Goal: Information Seeking & Learning: Learn about a topic

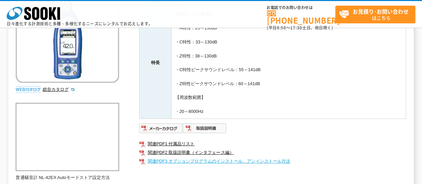
scroll to position [133, 0]
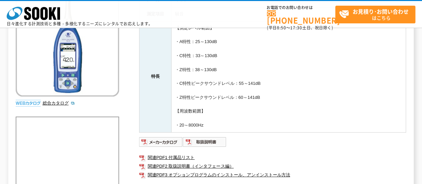
drag, startPoint x: 171, startPoint y: 97, endPoint x: 0, endPoint y: 119, distance: 172.7
click at [0, 119] on div "普通騒音計 普通騒音計 NL-42EX 計量法、JISおよびIEC規格に適合。さらに、画面は大きく見やすい3インチのカラー液晶で使いやすさを終結した騒音計です…" at bounding box center [211, 119] width 422 height 322
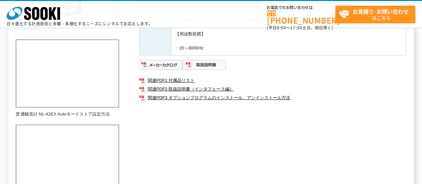
scroll to position [167, 0]
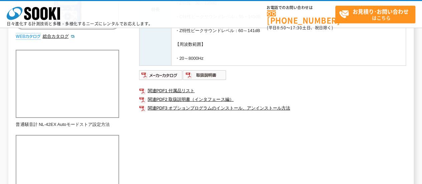
click at [204, 80] on div "メーカー リオン 測定項目 騒音 特長 【測定レベル範囲】 ・A特性：25～130dB ・C特性：33～130dB ・Z特性：38～130dB ・C特性ピーク…" at bounding box center [272, 25] width 267 height 199
click at [205, 76] on img at bounding box center [205, 75] width 44 height 11
click at [170, 76] on img at bounding box center [161, 75] width 44 height 11
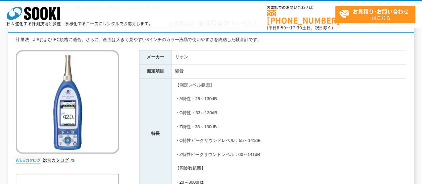
scroll to position [67, 0]
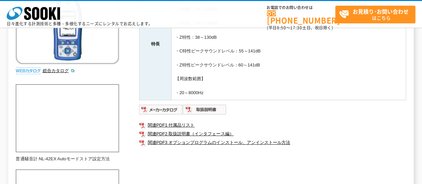
scroll to position [133, 0]
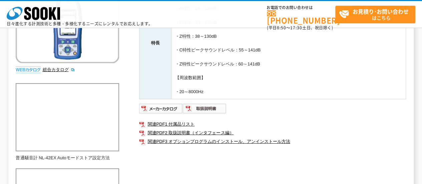
drag, startPoint x: 196, startPoint y: 73, endPoint x: 17, endPoint y: 83, distance: 179.4
click at [0, 85] on div "普通騒音計 普通騒音計 NL-42EX 計量法、JISおよびIEC規格に適合。さらに、画面は大きく見やすい3インチのカラー液晶で使いやすさを終結した騒音計です…" at bounding box center [211, 85] width 422 height 322
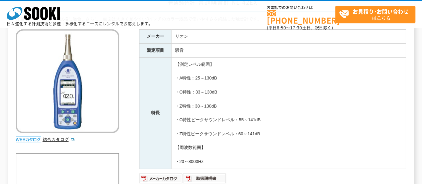
scroll to position [0, 0]
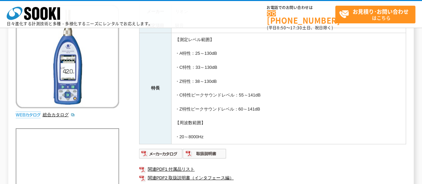
scroll to position [33, 0]
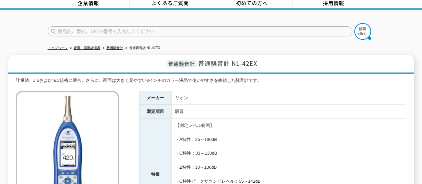
drag, startPoint x: 192, startPoint y: 83, endPoint x: 152, endPoint y: 85, distance: 40.4
drag, startPoint x: 267, startPoint y: 49, endPoint x: 222, endPoint y: 53, distance: 44.5
click at [222, 55] on h1 "普通騒音計 普通騒音計 NL-42EX" at bounding box center [210, 64] width 405 height 19
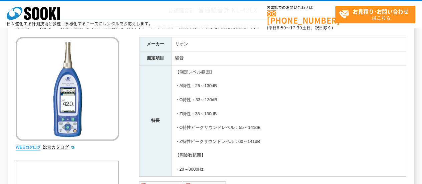
scroll to position [67, 0]
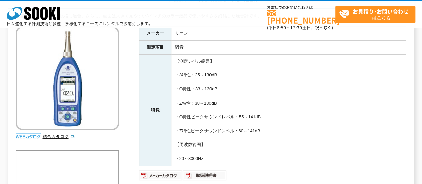
click at [231, 66] on td "【測定レベル範囲】 ・A特性：25～130dB ・C特性：33～130dB ・Z特性：38～130dB ・C特性ピークサウンドレベル：55～141dB ・Z特…" at bounding box center [288, 109] width 234 height 111
drag, startPoint x: 231, startPoint y: 66, endPoint x: 201, endPoint y: 72, distance: 30.7
click at [201, 72] on td "【測定レベル範囲】 ・A特性：25～130dB ・C特性：33～130dB ・Z特性：38～130dB ・C特性ピークサウンドレベル：55～141dB ・Z特…" at bounding box center [288, 109] width 234 height 111
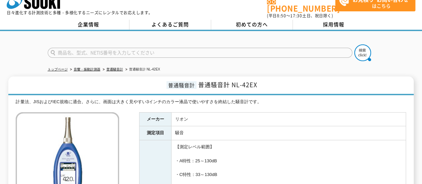
scroll to position [0, 0]
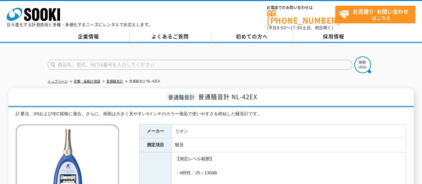
type input "商品名、型式、NETIS番号を入力してください"
drag, startPoint x: 229, startPoint y: 61, endPoint x: 190, endPoint y: 70, distance: 40.8
click at [190, 75] on ul "トップページ 音響・振動計測器 普通騒音計 普通騒音計 NL-42EX" at bounding box center [211, 82] width 327 height 14
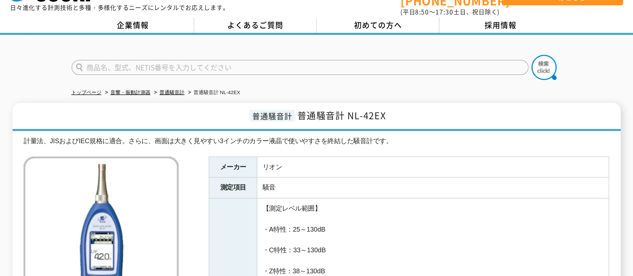
scroll to position [33, 0]
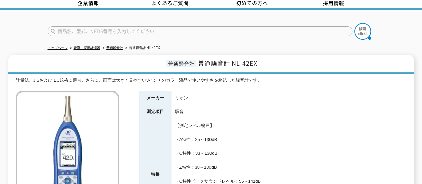
drag, startPoint x: 244, startPoint y: 60, endPoint x: 220, endPoint y: 59, distance: 24.0
click at [220, 59] on span "普通騒音計 NL-42EX" at bounding box center [227, 63] width 59 height 9
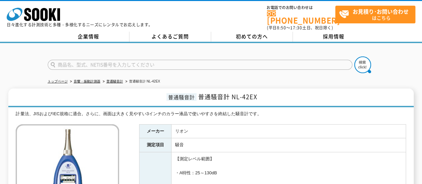
click at [231, 60] on input "text" at bounding box center [200, 65] width 304 height 10
type input "商品名、型式、NETIS番号を入力してください"
drag, startPoint x: 233, startPoint y: 91, endPoint x: 259, endPoint y: 90, distance: 26.7
click at [260, 91] on h1 "普通騒音計 普通騒音計 NL-42EX" at bounding box center [210, 97] width 405 height 19
copy span "NL-42EX"
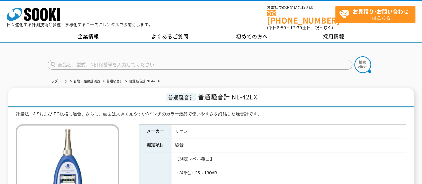
click at [190, 56] on form "商品名、型式、NETIS番号を入力してください" at bounding box center [211, 65] width 327 height 19
click at [182, 61] on input "text" at bounding box center [200, 65] width 304 height 10
paste input "NL-42EX"
type input "NL-42AEX"
click at [354, 56] on button at bounding box center [362, 64] width 17 height 17
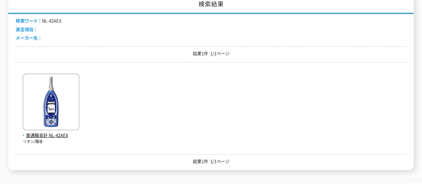
scroll to position [133, 0]
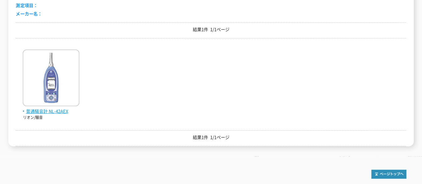
drag, startPoint x: 161, startPoint y: 89, endPoint x: 71, endPoint y: 79, distance: 90.7
click at [71, 79] on img at bounding box center [51, 78] width 57 height 58
click at [58, 74] on img at bounding box center [51, 78] width 57 height 58
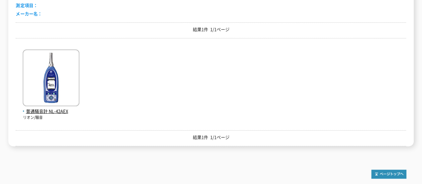
click at [50, 115] on p "リオン/騒音" at bounding box center [51, 118] width 57 height 6
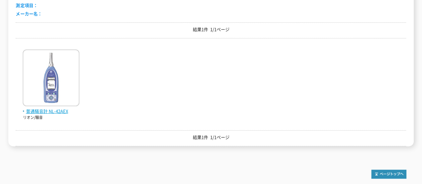
click at [60, 101] on img at bounding box center [51, 78] width 57 height 58
click at [60, 87] on img at bounding box center [51, 78] width 57 height 58
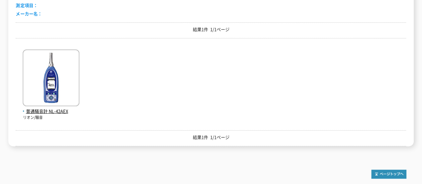
scroll to position [100, 0]
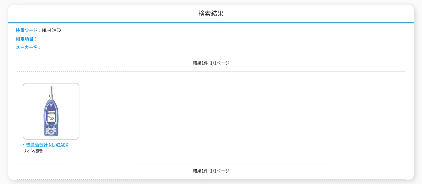
click at [41, 130] on img at bounding box center [51, 112] width 57 height 58
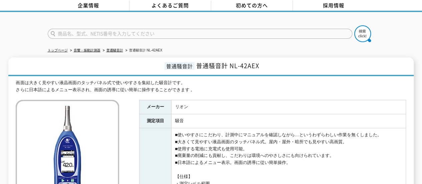
scroll to position [33, 0]
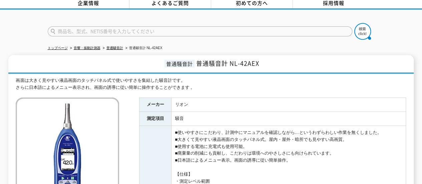
drag, startPoint x: 193, startPoint y: 61, endPoint x: 66, endPoint y: 55, distance: 127.5
click at [66, 55] on h1 "普通騒音計 普通騒音計 NL-42AEX" at bounding box center [210, 64] width 405 height 19
drag, startPoint x: 198, startPoint y: 59, endPoint x: 245, endPoint y: 69, distance: 47.7
click at [248, 60] on span "普通騒音計 NL-42AEX" at bounding box center [227, 63] width 63 height 9
click at [232, 83] on div "画面は大きく見やすい液晶画面のタッチパネル式で使いやすさを集結した騒音計です。 さらに日本語によるメニュー表示され、画面の誘導に従い簡単に操作することができま…" at bounding box center [211, 84] width 390 height 14
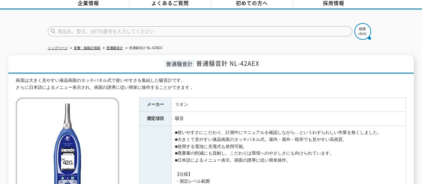
drag, startPoint x: 198, startPoint y: 94, endPoint x: 172, endPoint y: 92, distance: 25.4
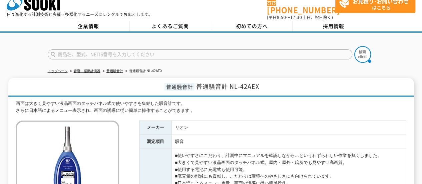
scroll to position [0, 0]
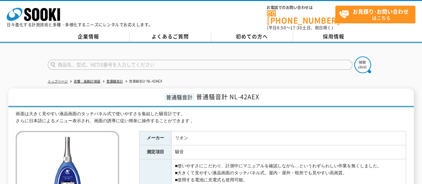
drag, startPoint x: 189, startPoint y: 109, endPoint x: 115, endPoint y: 105, distance: 74.1
drag, startPoint x: 15, startPoint y: 108, endPoint x: 203, endPoint y: 117, distance: 188.3
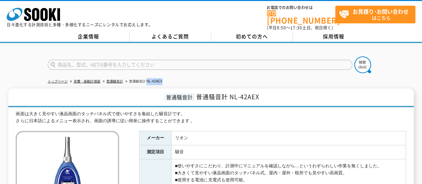
drag, startPoint x: 147, startPoint y: 75, endPoint x: 164, endPoint y: 75, distance: 16.7
click at [164, 75] on ul "トップページ 音響・振動計測器 普通騒音計 普通騒音計 NL-42AEX" at bounding box center [211, 82] width 327 height 14
click at [163, 77] on ul "トップページ 音響・振動計測器 普通騒音計 普通騒音計 NL-42AEX" at bounding box center [211, 82] width 327 height 14
drag, startPoint x: 144, startPoint y: 77, endPoint x: 155, endPoint y: 76, distance: 11.4
click at [155, 78] on li "普通騒音計 NL-42AEX" at bounding box center [143, 81] width 38 height 7
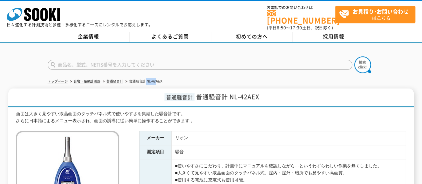
click at [156, 78] on li "普通騒音計 NL-42AEX" at bounding box center [143, 81] width 38 height 7
drag, startPoint x: 146, startPoint y: 76, endPoint x: 171, endPoint y: 76, distance: 25.0
click at [171, 76] on ul "トップページ 音響・振動計測器 普通騒音計 普通騒音計 NL-42AEX" at bounding box center [211, 82] width 327 height 14
click at [167, 79] on ul "トップページ 音響・振動計測器 普通騒音計 普通騒音計 NL-42AEX" at bounding box center [211, 82] width 327 height 14
drag, startPoint x: 148, startPoint y: 99, endPoint x: 62, endPoint y: 95, distance: 86.8
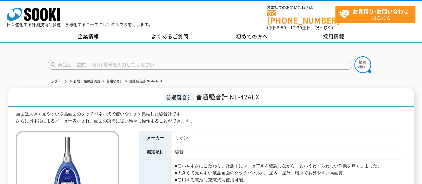
click at [62, 97] on h1 "普通騒音計 普通騒音計 NL-42AEX" at bounding box center [210, 97] width 405 height 19
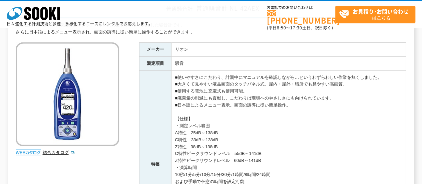
scroll to position [67, 0]
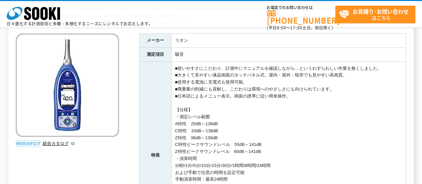
drag, startPoint x: 189, startPoint y: 85, endPoint x: 145, endPoint y: 77, distance: 44.7
click at [145, 77] on th "特長" at bounding box center [155, 154] width 32 height 187
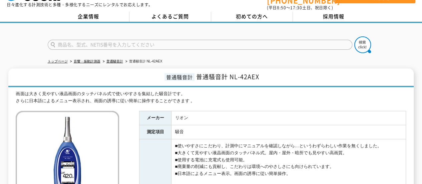
scroll to position [0, 0]
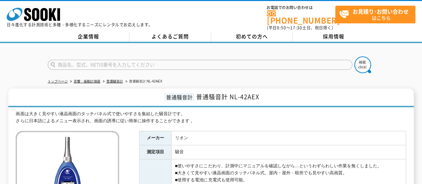
drag, startPoint x: 106, startPoint y: 112, endPoint x: 44, endPoint y: 107, distance: 62.6
click at [45, 110] on div "画面は大きく見やすい液晶画面のタッチパネル式で使いやすさを集結した騒音計です。 さらに日本語によるメニュー表示され、画面の誘導に従い簡単に操作することができま…" at bounding box center [211, 117] width 390 height 14
drag, startPoint x: 195, startPoint y: 108, endPoint x: 43, endPoint y: 85, distance: 154.1
click at [43, 88] on h1 "普通騒音計 普通騒音計 NL-42AEX" at bounding box center [210, 97] width 405 height 19
drag, startPoint x: 166, startPoint y: 92, endPoint x: 203, endPoint y: 118, distance: 44.7
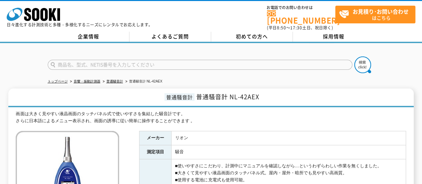
click at [176, 95] on span "普通騒音計" at bounding box center [179, 97] width 30 height 8
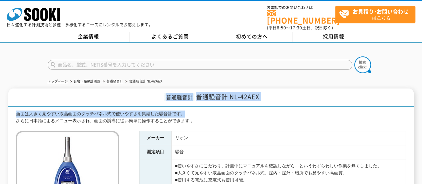
drag, startPoint x: 166, startPoint y: 93, endPoint x: 206, endPoint y: 106, distance: 42.1
click at [193, 110] on div "画面は大きく見やすい液晶画面のタッチパネル式で使いやすさを集結した騒音計です。 さらに日本語によるメニュー表示され、画面の誘導に従い簡単に操作することができま…" at bounding box center [211, 117] width 390 height 14
drag, startPoint x: 166, startPoint y: 90, endPoint x: 208, endPoint y: 116, distance: 49.2
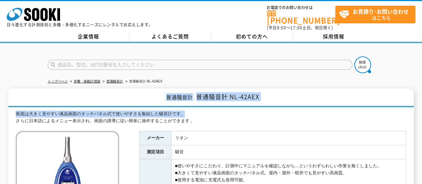
click at [141, 91] on h1 "普通騒音計 普通騒音計 NL-42AEX" at bounding box center [210, 97] width 405 height 19
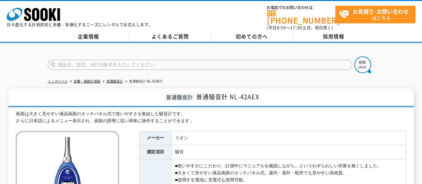
drag, startPoint x: 151, startPoint y: 93, endPoint x: 80, endPoint y: 89, distance: 71.8
click at [80, 89] on h1 "普通騒音計 普通騒音計 NL-42AEX" at bounding box center [210, 97] width 405 height 19
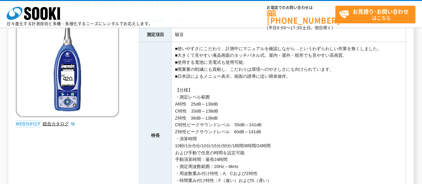
scroll to position [100, 0]
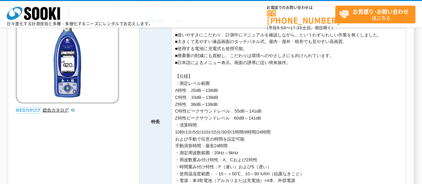
drag, startPoint x: 125, startPoint y: 111, endPoint x: 0, endPoint y: 117, distance: 125.5
click at [0, 117] on div "普通騒音計 普通騒音計 NL-42AEX 画面は大きく見やすい液晶画面のタッチパネル式で使いやすさを集結した騒音計です。 さらに日本語によるメニュー表示され、…" at bounding box center [211, 112] width 422 height 309
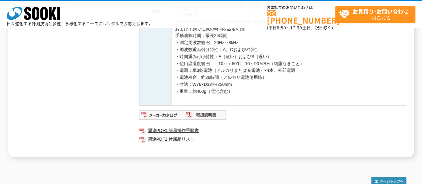
scroll to position [200, 0]
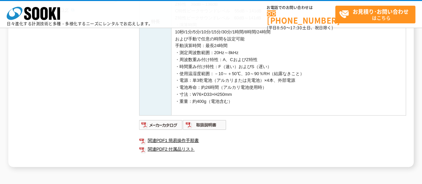
drag, startPoint x: 164, startPoint y: 96, endPoint x: 97, endPoint y: 97, distance: 66.7
click at [97, 97] on div "画面は大きく見やすい液晶画面のタッチパネル式で使いやすさを集結した騒音計です。 さらに日本語によるメニュー表示され、画面の誘導に従い簡単に操作することができま…" at bounding box center [211, 22] width 390 height 287
drag, startPoint x: 102, startPoint y: 97, endPoint x: 56, endPoint y: 97, distance: 46.0
click at [56, 97] on div "画面は大きく見やすい液晶画面のタッチパネル式で使いやすさを集結した騒音計です。 さらに日本語によるメニュー表示され、画面の誘導に従い簡単に操作することができま…" at bounding box center [211, 22] width 390 height 287
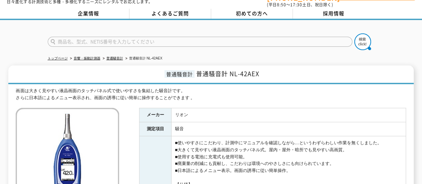
scroll to position [0, 0]
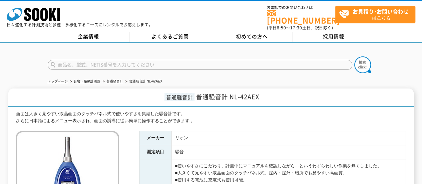
drag, startPoint x: 135, startPoint y: 116, endPoint x: 75, endPoint y: 114, distance: 60.1
click at [100, 112] on div "画面は大きく見やすい液晶画面のタッチパネル式で使いやすさを集結した騒音計です。 さらに日本語によるメニュー表示され、画面の誘導に従い簡単に操作することができま…" at bounding box center [211, 117] width 390 height 14
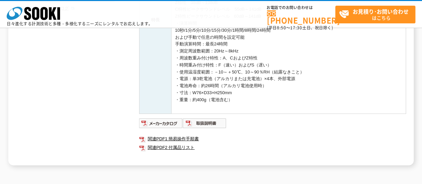
scroll to position [200, 0]
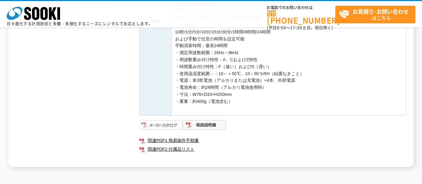
click at [173, 123] on img at bounding box center [161, 124] width 44 height 11
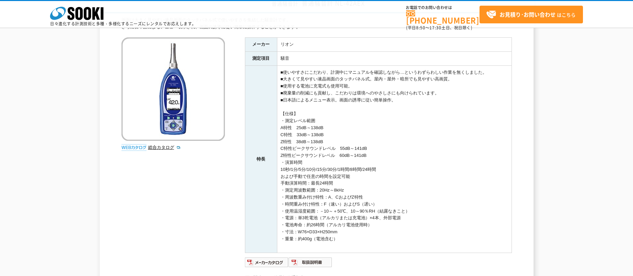
scroll to position [62, 0]
